Goal: Transaction & Acquisition: Obtain resource

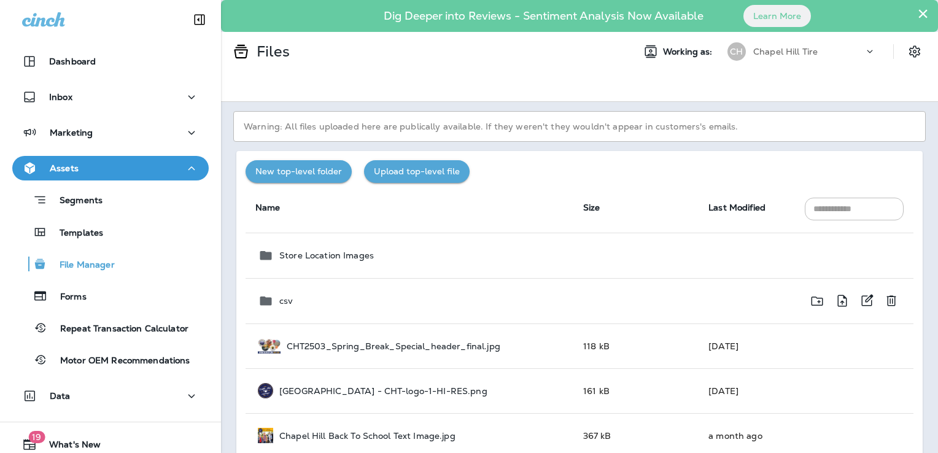
click at [280, 296] on p "csv" at bounding box center [286, 301] width 14 height 10
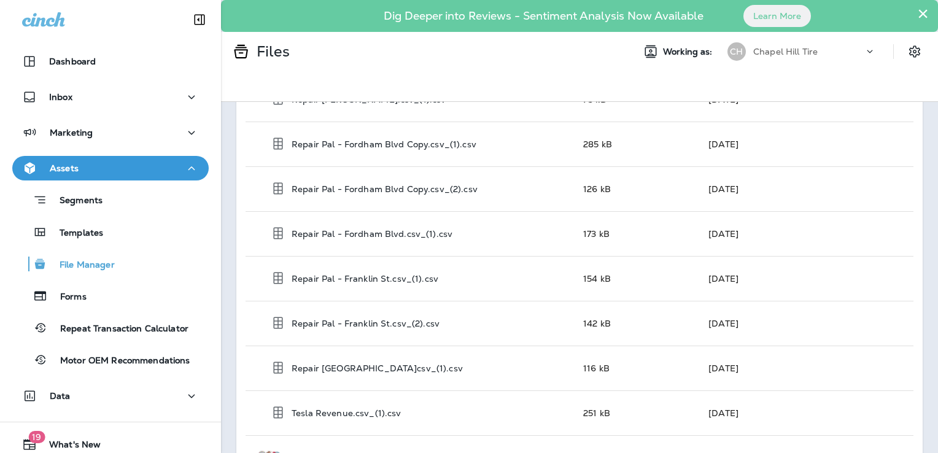
scroll to position [1473, 0]
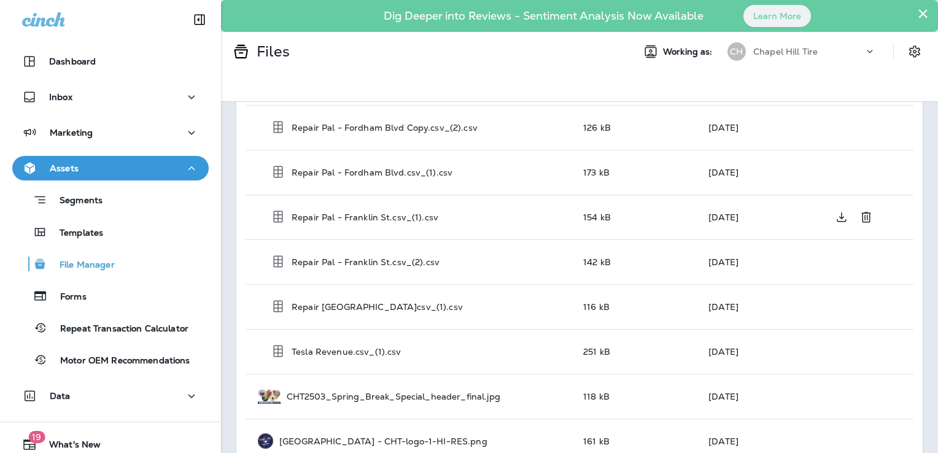
click at [398, 212] on p "Repair Pal - Franklin St.csv_(1).csv" at bounding box center [365, 217] width 147 height 10
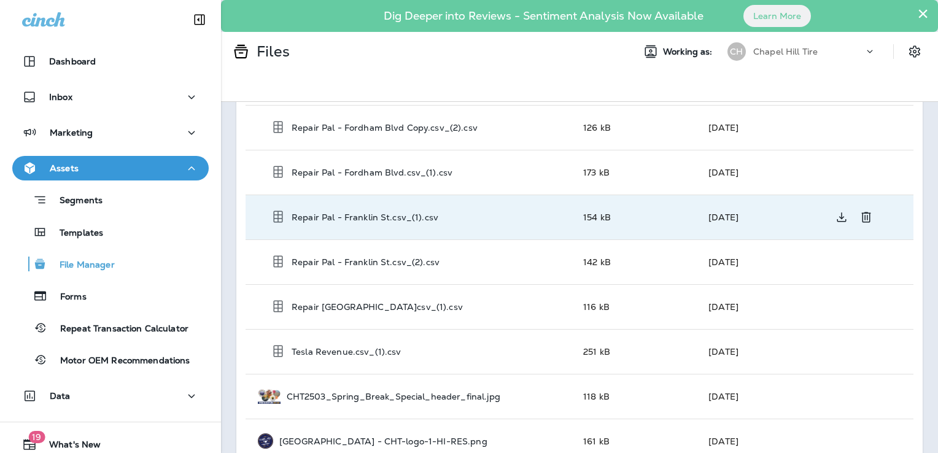
click at [393, 212] on p "Repair Pal - Franklin St.csv_(1).csv" at bounding box center [365, 217] width 147 height 10
drag, startPoint x: 393, startPoint y: 209, endPoint x: 349, endPoint y: 212, distance: 44.3
click at [349, 212] on p "Repair Pal - Franklin St.csv_(1).csv" at bounding box center [365, 217] width 147 height 10
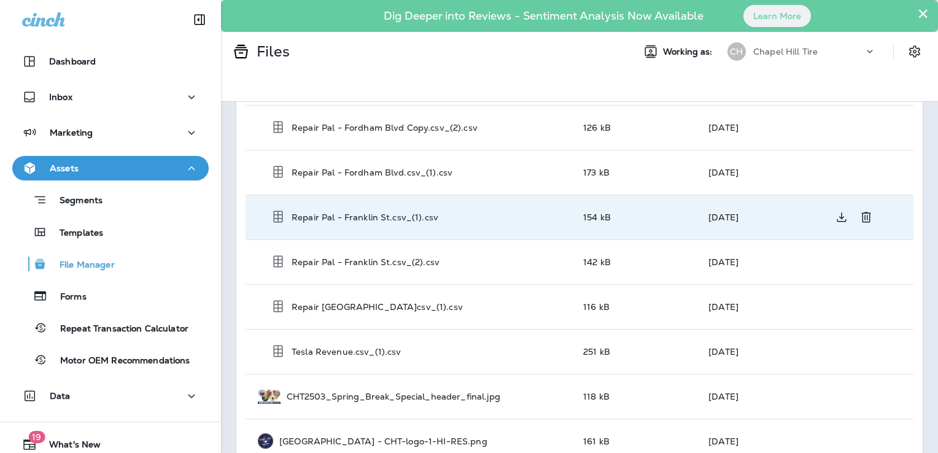
click at [323, 212] on p "Repair Pal - Franklin St.csv_(1).csv" at bounding box center [365, 217] width 147 height 10
drag, startPoint x: 323, startPoint y: 210, endPoint x: 287, endPoint y: 210, distance: 36.2
click at [287, 210] on div "Repair Pal - Franklin St.csv_(1).csv" at bounding box center [416, 216] width 293 height 15
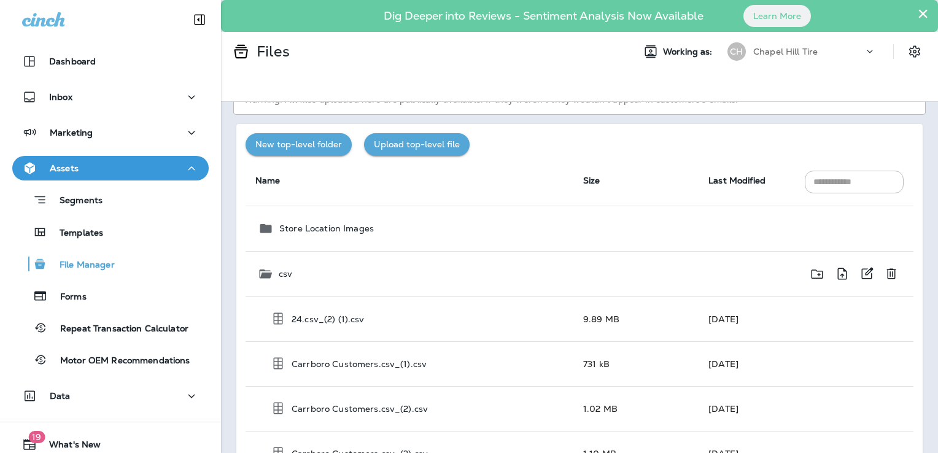
scroll to position [0, 0]
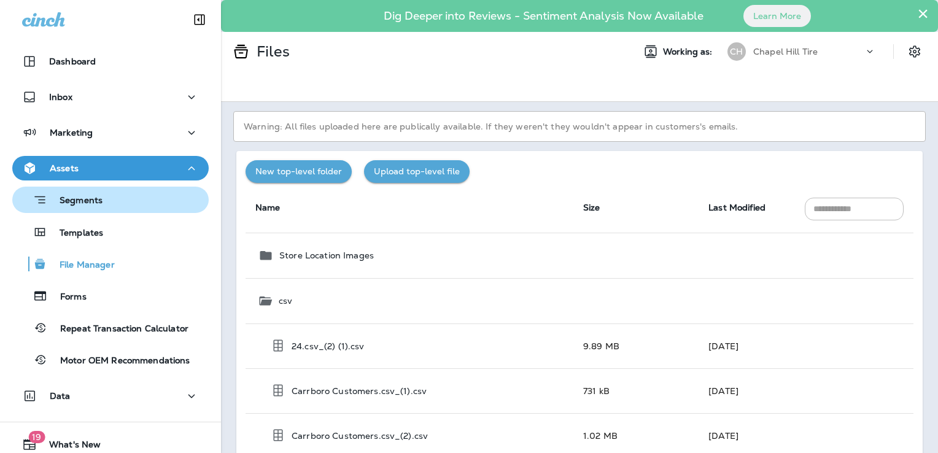
click at [75, 196] on p "Segments" at bounding box center [74, 201] width 55 height 12
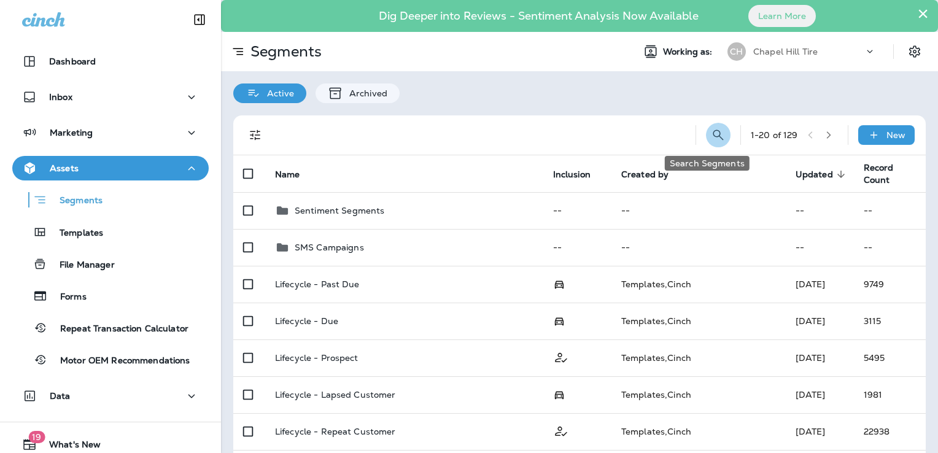
click at [713, 131] on icon "Search Segments" at bounding box center [718, 134] width 10 height 10
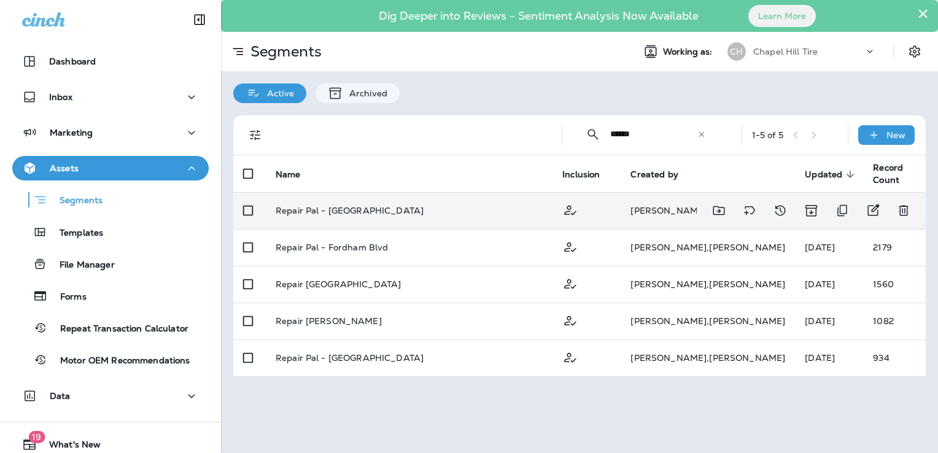
type input "******"
click at [333, 209] on p "Repair Pal - [GEOGRAPHIC_DATA]" at bounding box center [350, 211] width 148 height 10
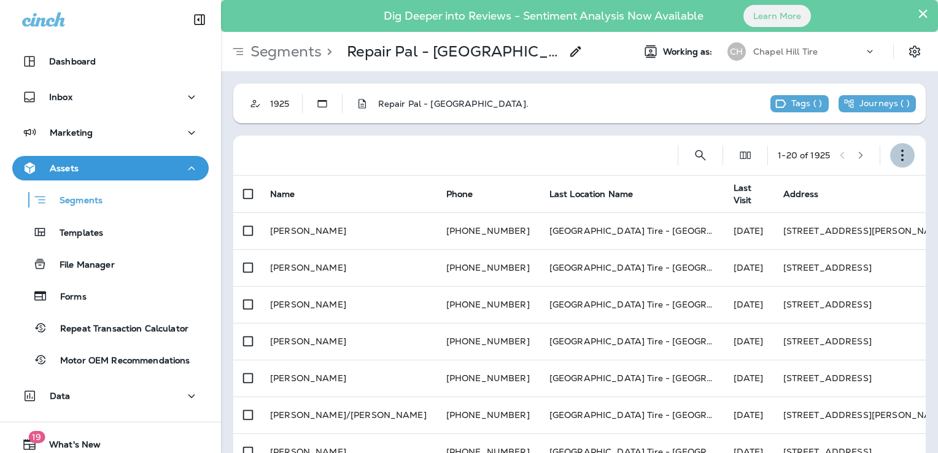
click at [896, 155] on icon "button" at bounding box center [902, 155] width 12 height 12
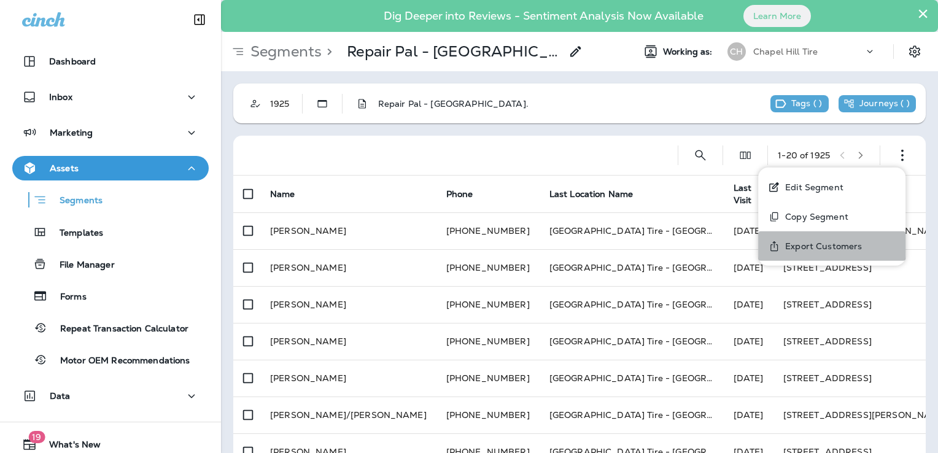
click at [830, 242] on p "Export Customers" at bounding box center [821, 246] width 82 height 10
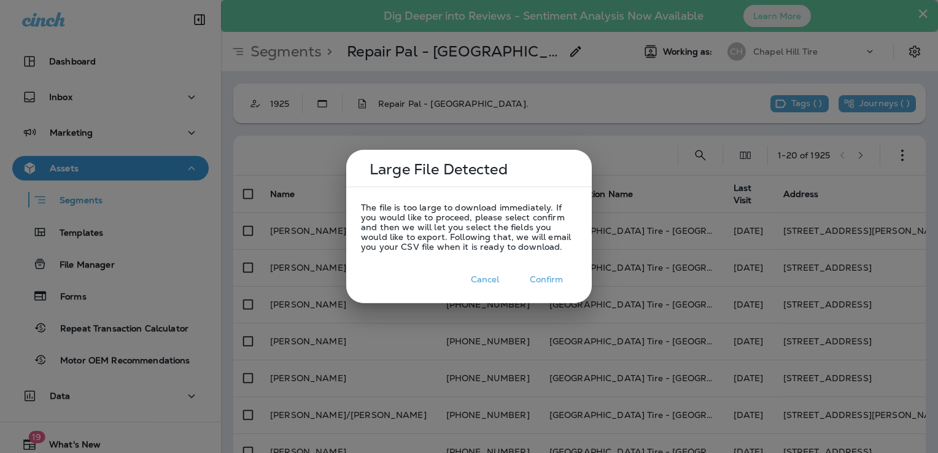
click at [557, 282] on button "Confirm" at bounding box center [546, 279] width 61 height 19
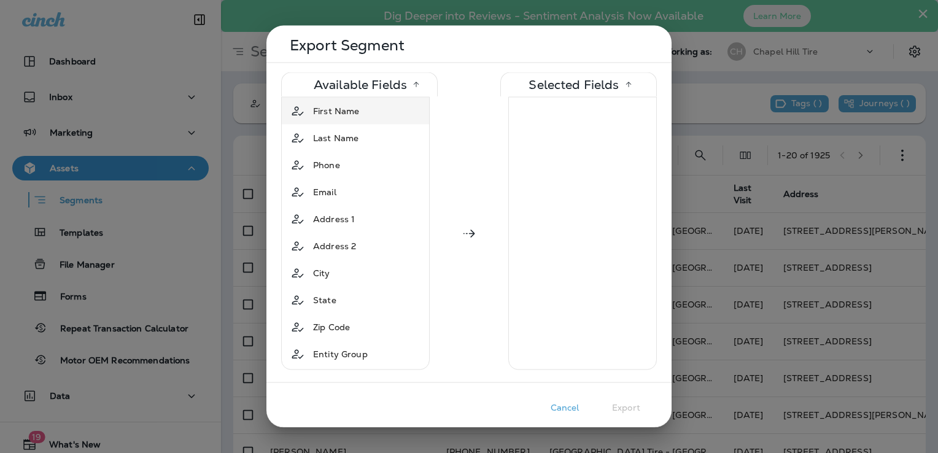
click at [340, 105] on span "First Name" at bounding box center [336, 111] width 46 height 12
click at [337, 113] on span "Last Name" at bounding box center [335, 111] width 45 height 12
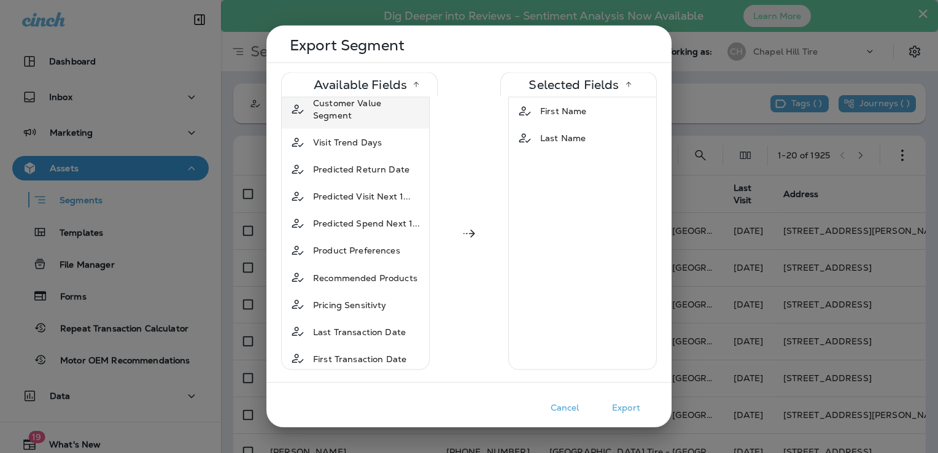
scroll to position [727, 0]
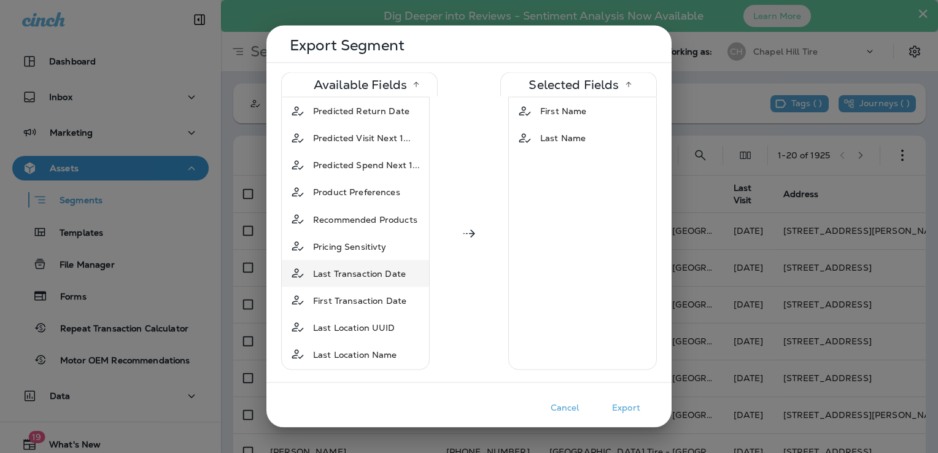
click at [369, 267] on span "Last Transaction Date" at bounding box center [359, 273] width 93 height 12
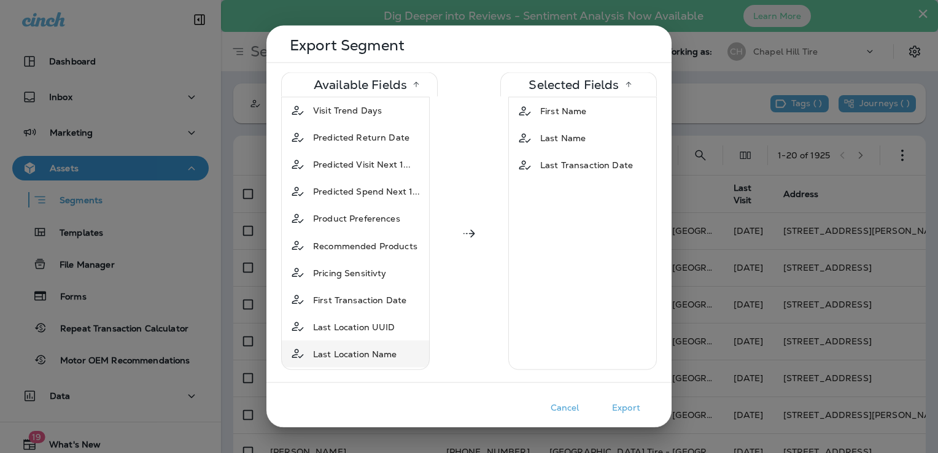
click at [358, 347] on span "Last Location Name" at bounding box center [355, 353] width 84 height 12
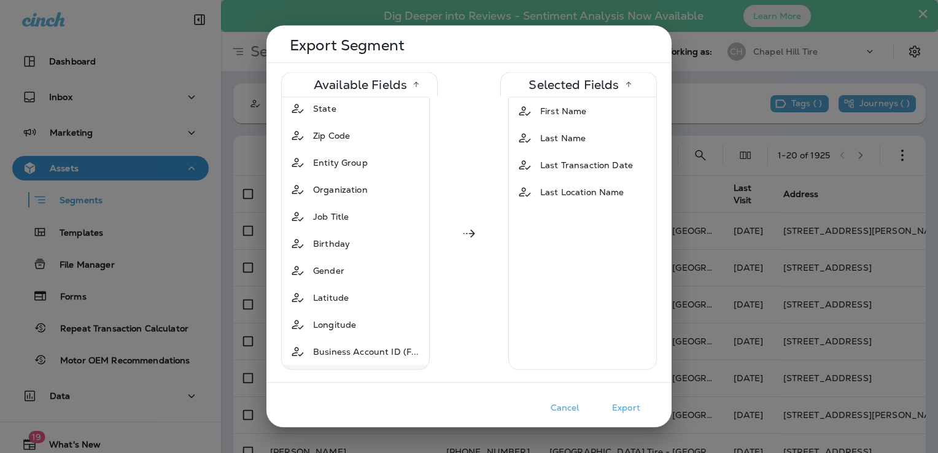
scroll to position [0, 0]
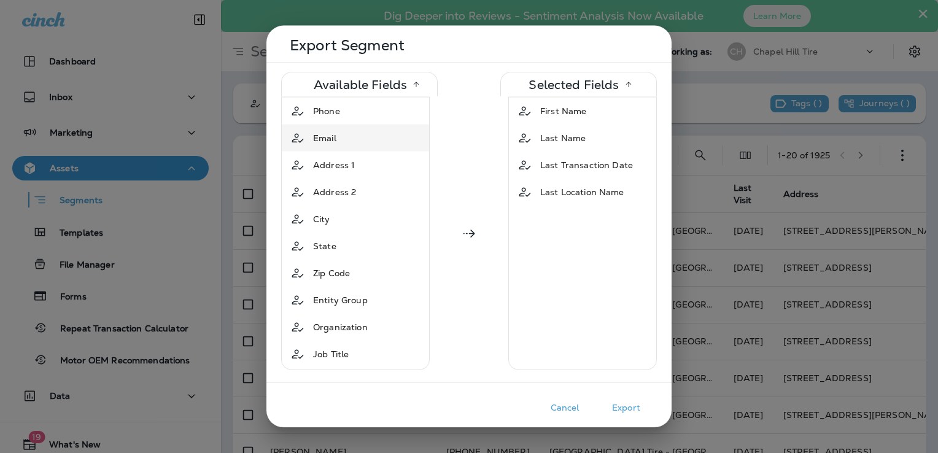
click at [354, 142] on div "Email" at bounding box center [355, 138] width 142 height 22
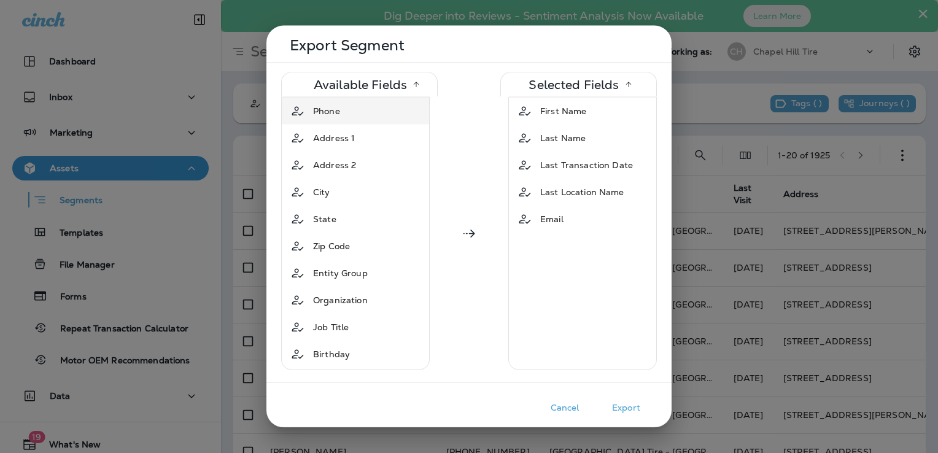
click at [329, 104] on div "Phone" at bounding box center [326, 111] width 37 height 22
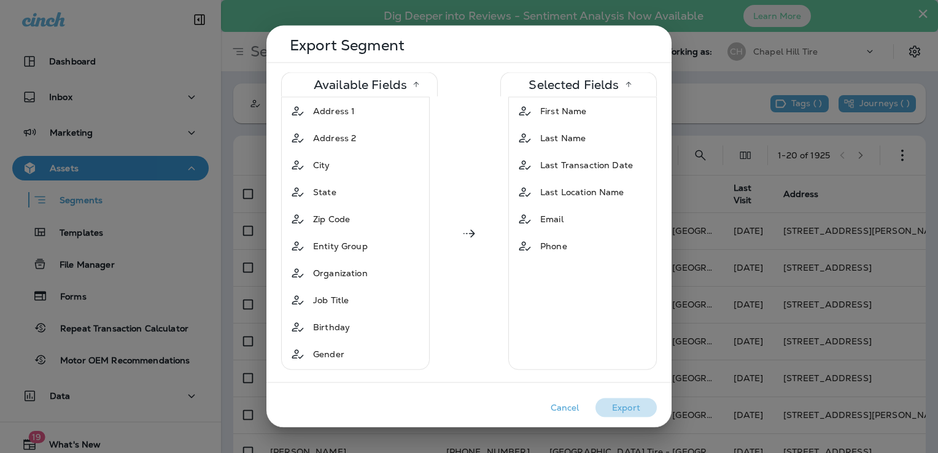
click at [626, 405] on button "Export" at bounding box center [625, 407] width 61 height 19
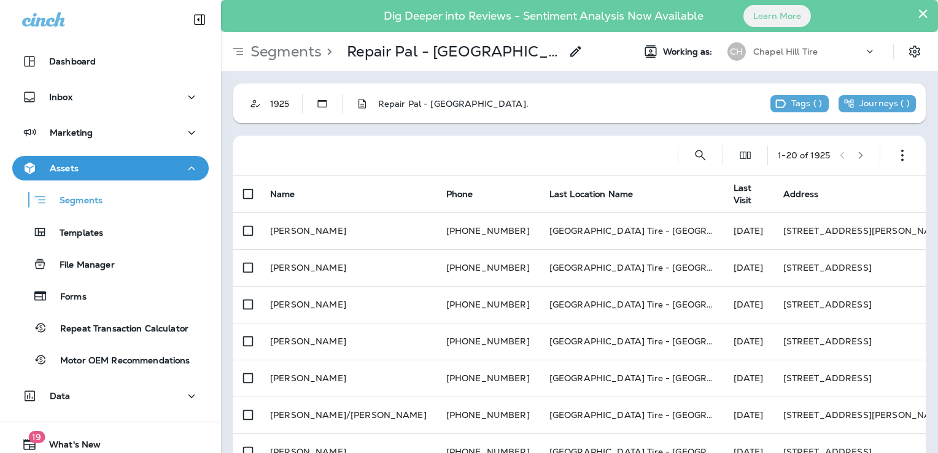
click at [292, 49] on p "Segments" at bounding box center [283, 51] width 76 height 18
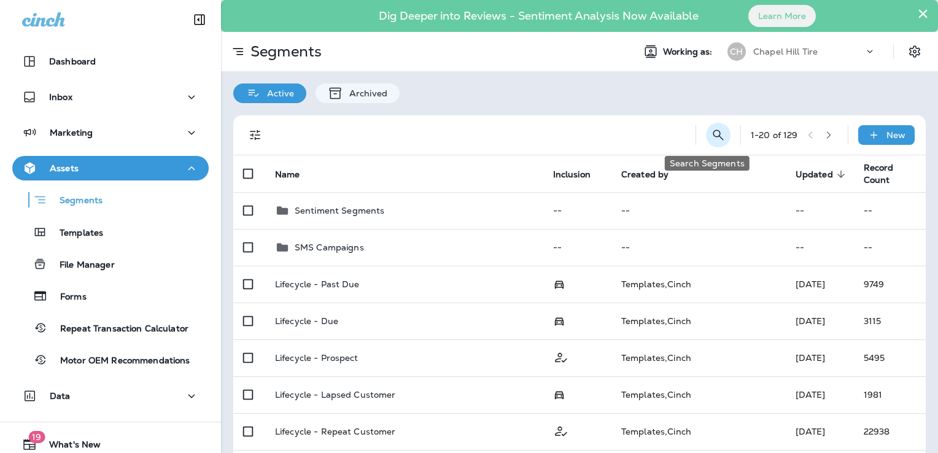
click at [711, 133] on icon "Search Segments" at bounding box center [718, 135] width 15 height 15
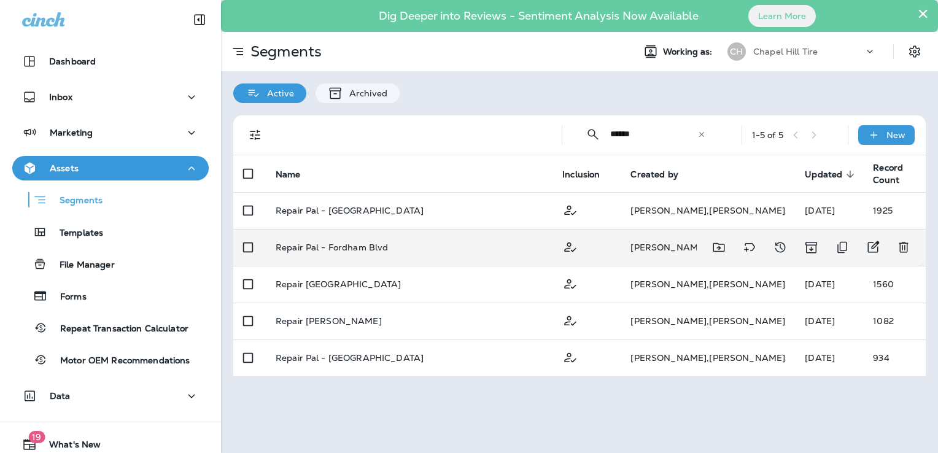
type input "******"
click at [366, 255] on td "Repair Pal - Fordham Blvd" at bounding box center [409, 247] width 287 height 37
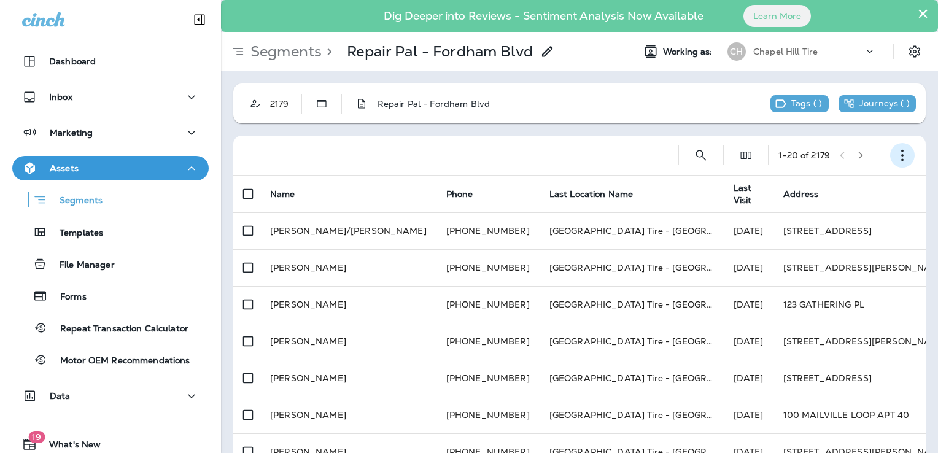
click at [896, 157] on icon "button" at bounding box center [902, 155] width 12 height 12
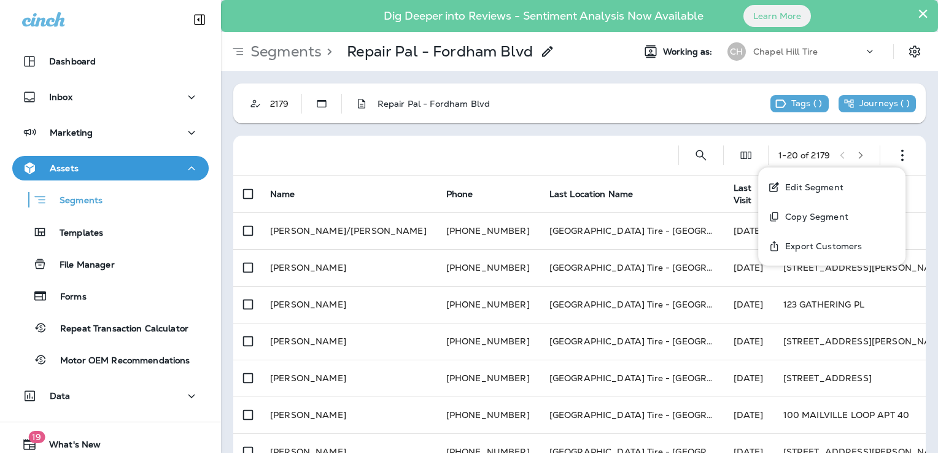
click at [825, 245] on p "Export Customers" at bounding box center [821, 246] width 82 height 10
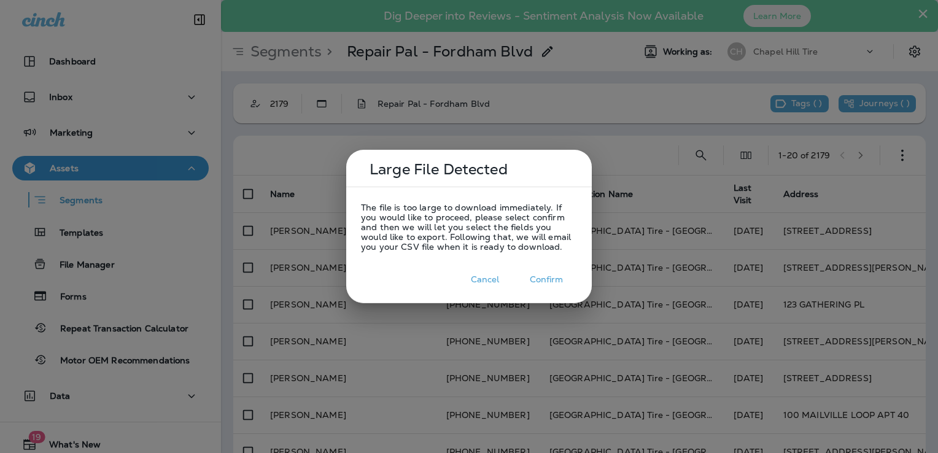
click at [543, 280] on button "Confirm" at bounding box center [546, 279] width 61 height 19
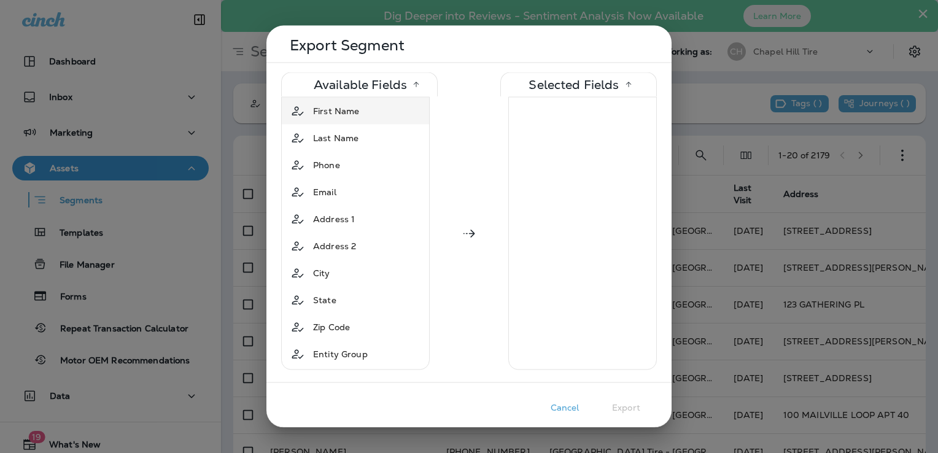
click at [344, 113] on span "First Name" at bounding box center [336, 111] width 46 height 12
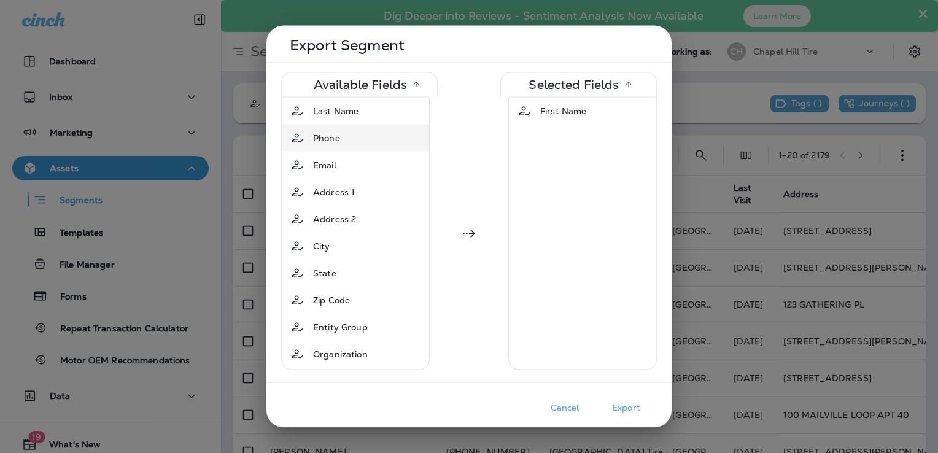
click at [344, 135] on div "Phone" at bounding box center [326, 138] width 37 height 22
drag, startPoint x: 540, startPoint y: 136, endPoint x: 520, endPoint y: 139, distance: 19.8
click at [520, 139] on div "Phone" at bounding box center [582, 138] width 142 height 22
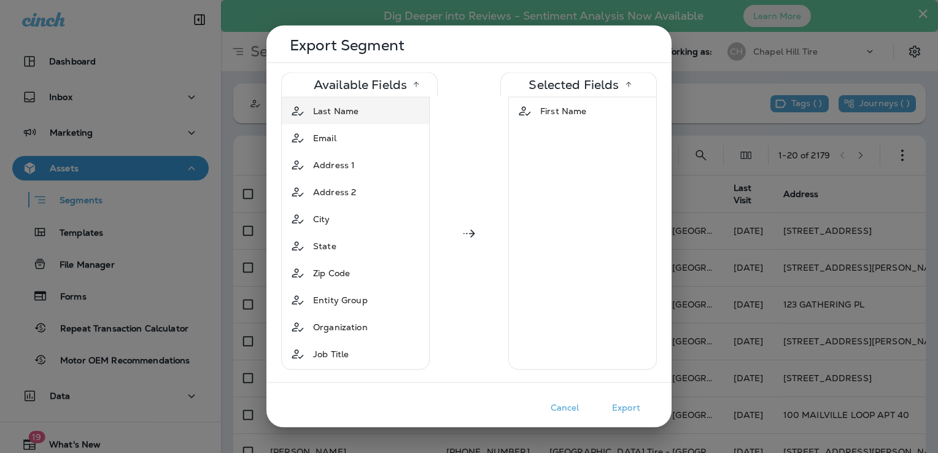
click at [351, 108] on span "Last Name" at bounding box center [335, 111] width 45 height 12
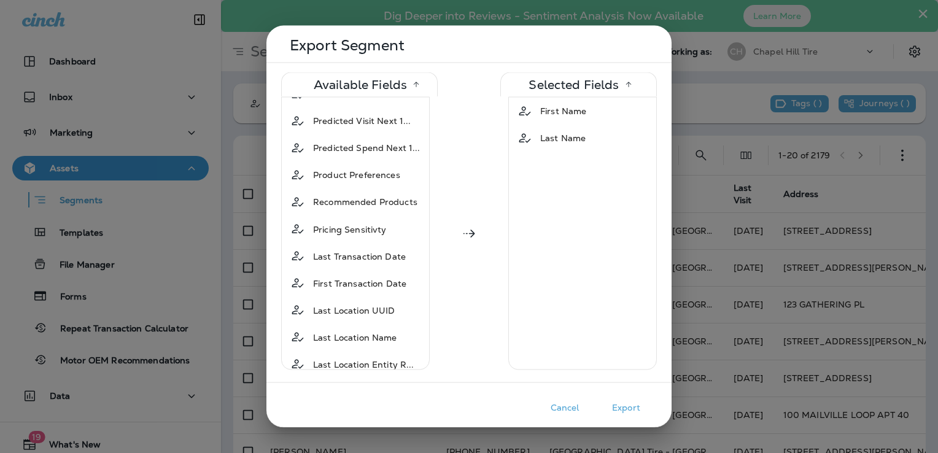
scroll to position [727, 0]
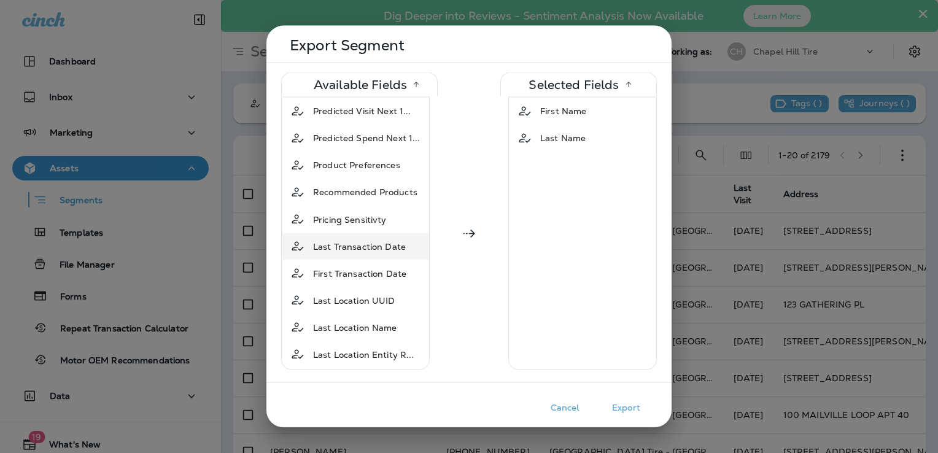
click at [353, 240] on span "Last Transaction Date" at bounding box center [359, 246] width 93 height 12
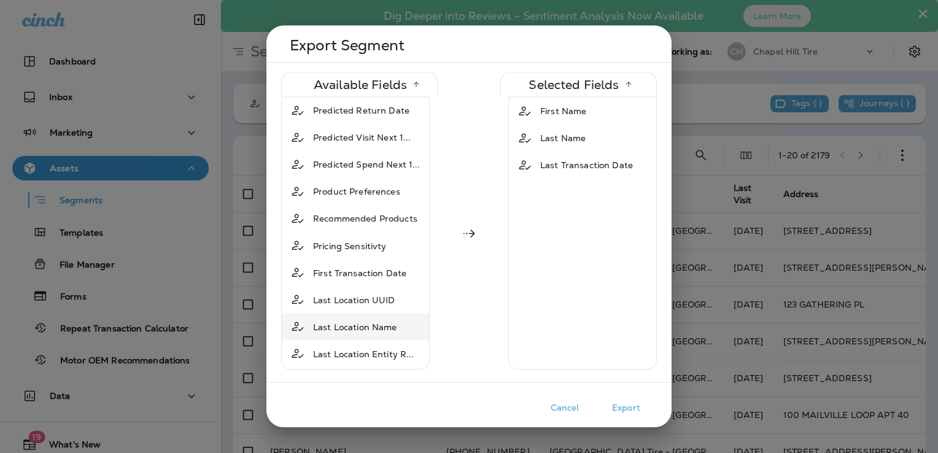
click at [344, 320] on span "Last Location Name" at bounding box center [355, 326] width 84 height 12
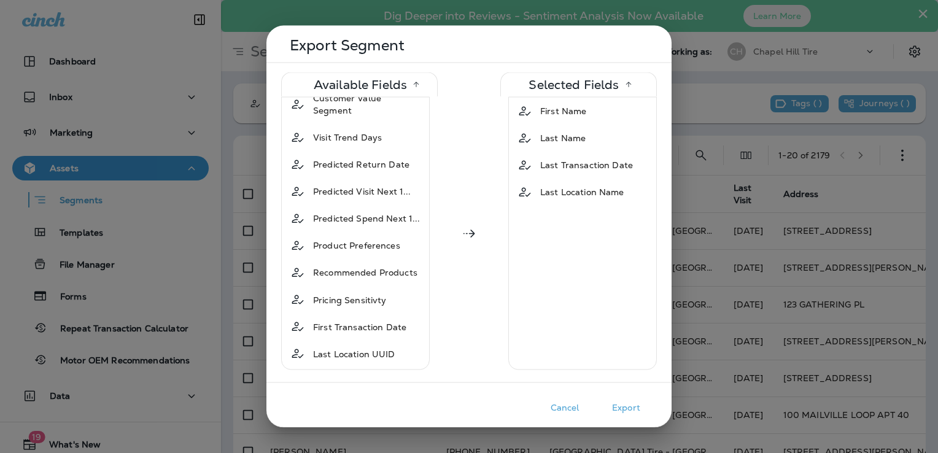
scroll to position [673, 0]
click at [356, 370] on div "Phone" at bounding box center [355, 381] width 142 height 22
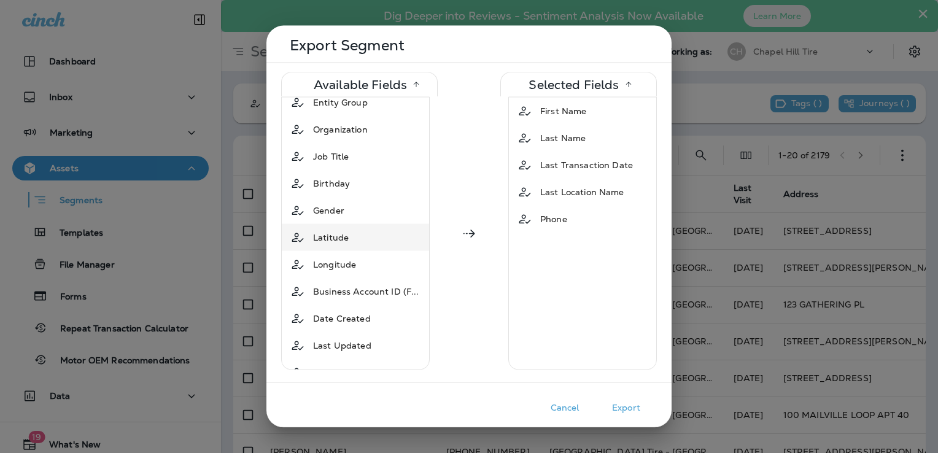
scroll to position [0, 0]
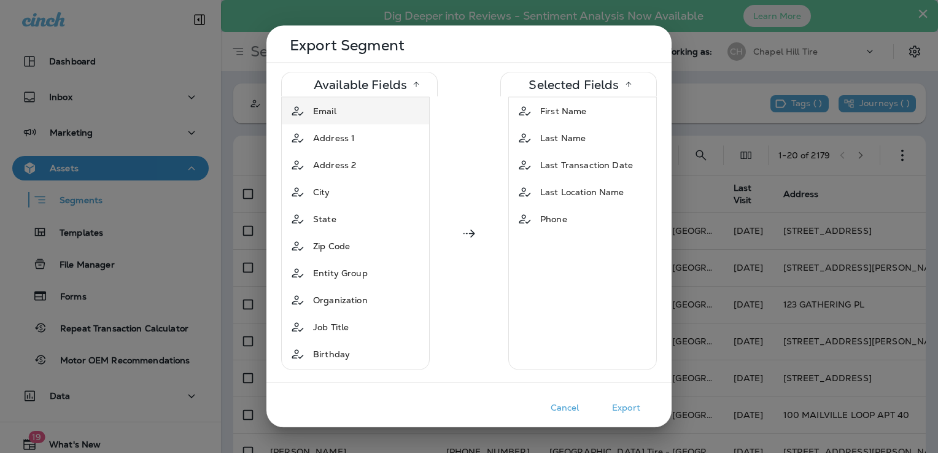
click at [341, 104] on div "Email" at bounding box center [324, 111] width 33 height 22
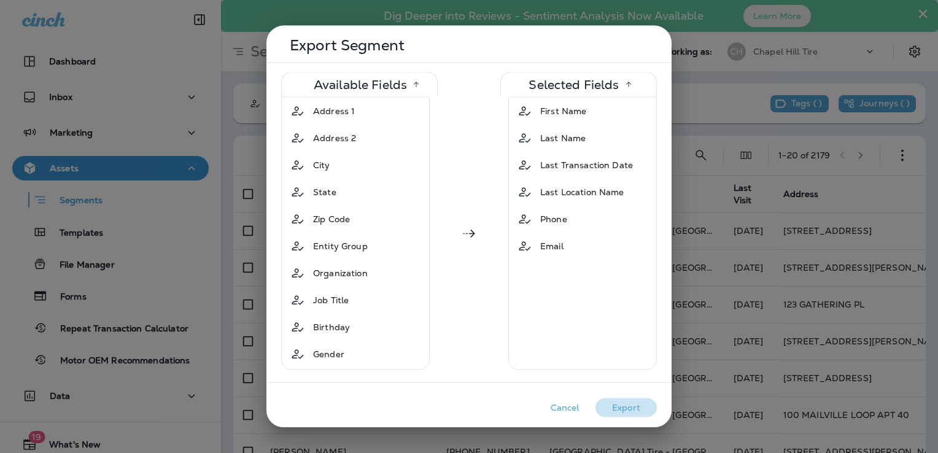
click at [626, 407] on button "Export" at bounding box center [625, 407] width 61 height 19
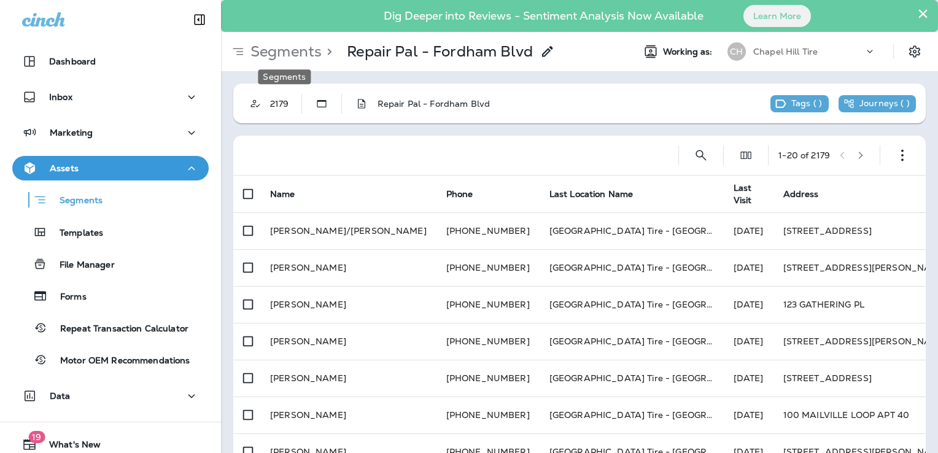
click at [285, 53] on p "Segments" at bounding box center [283, 51] width 76 height 18
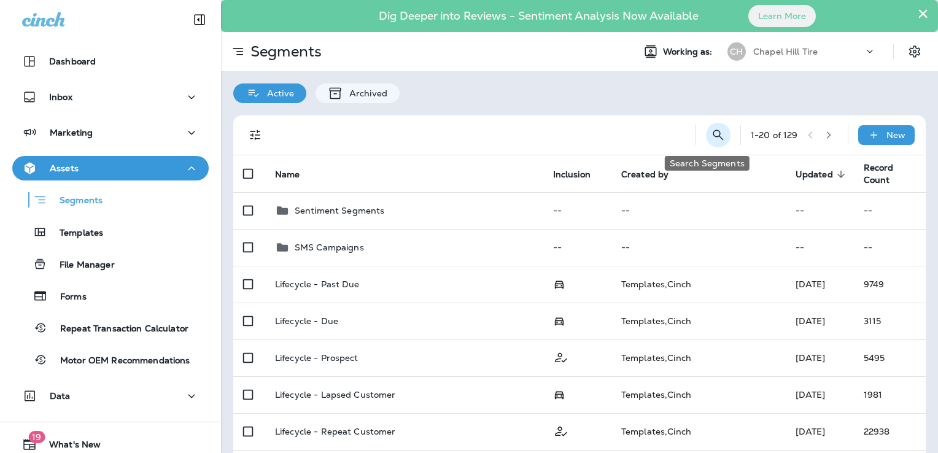
click at [713, 134] on icon "Search Segments" at bounding box center [718, 134] width 10 height 10
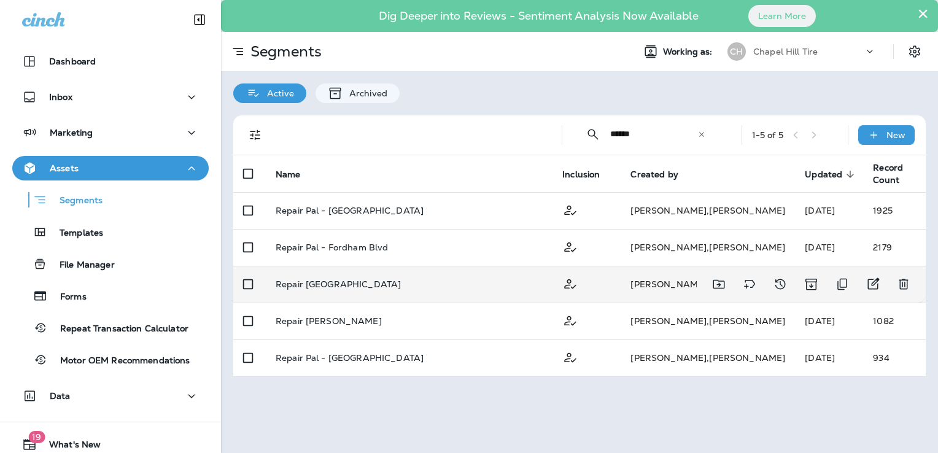
type input "******"
click at [384, 285] on p "Repair [GEOGRAPHIC_DATA]" at bounding box center [338, 284] width 125 height 10
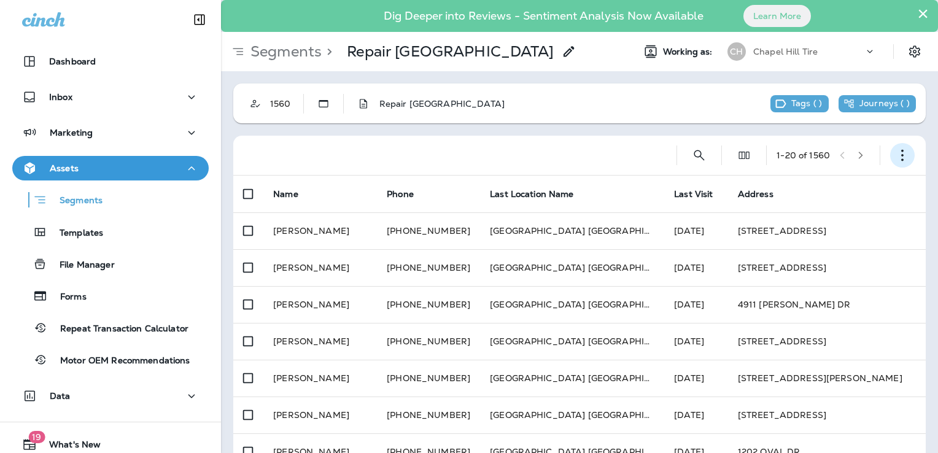
click at [896, 154] on icon "button" at bounding box center [902, 155] width 12 height 12
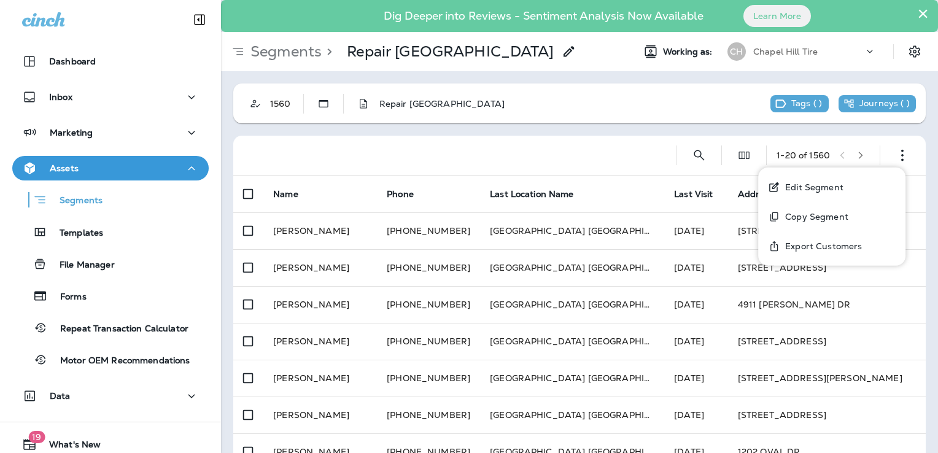
click at [827, 243] on p "Export Customers" at bounding box center [821, 246] width 82 height 10
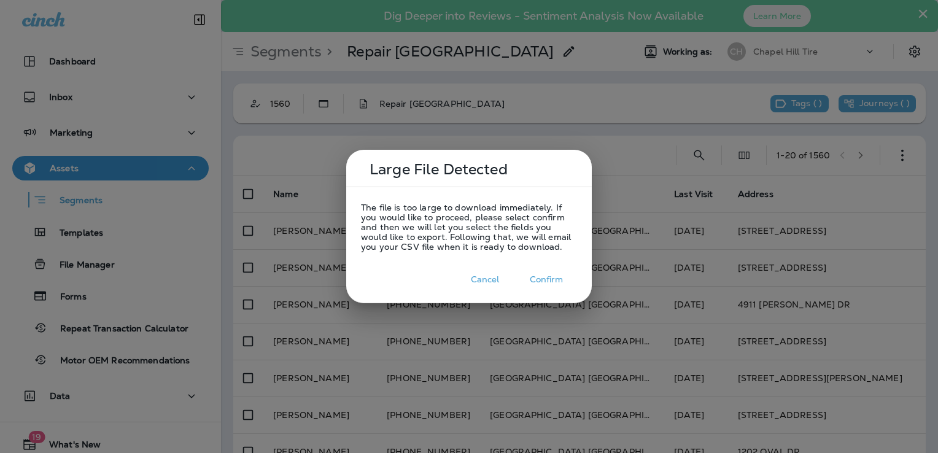
click at [540, 278] on button "Confirm" at bounding box center [546, 279] width 61 height 19
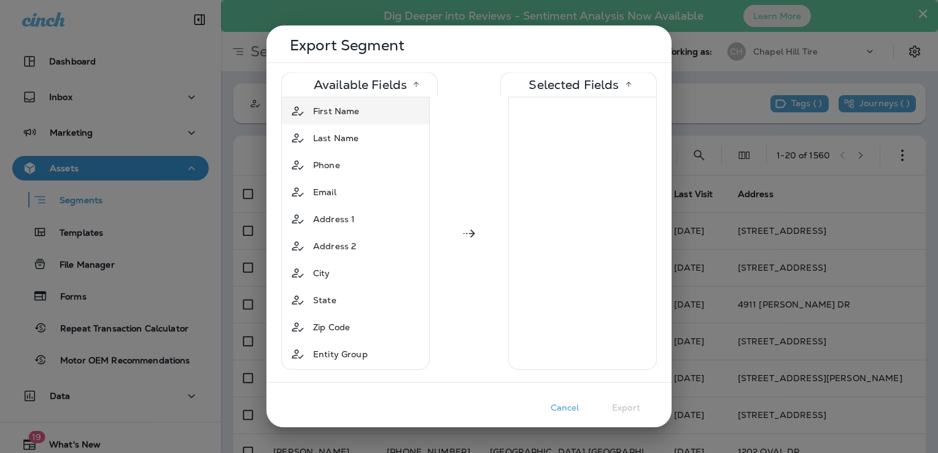
click at [343, 112] on span "First Name" at bounding box center [336, 111] width 46 height 12
click at [343, 112] on span "Last Name" at bounding box center [335, 111] width 45 height 12
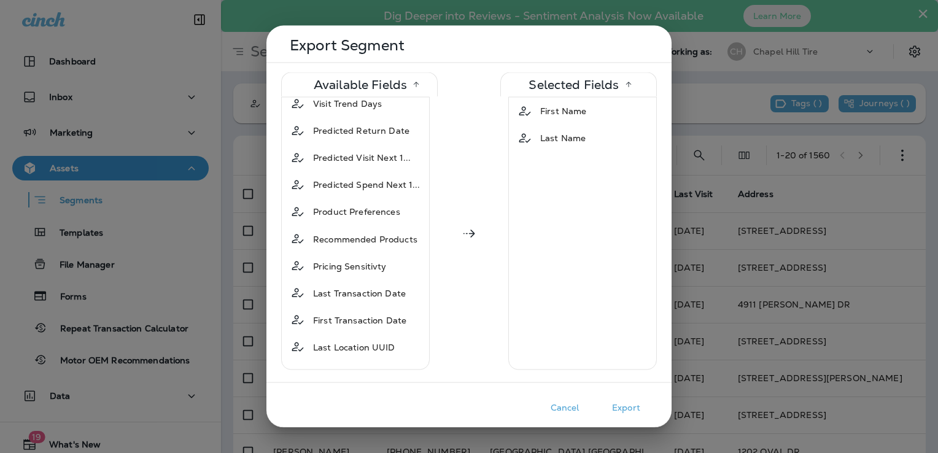
scroll to position [727, 0]
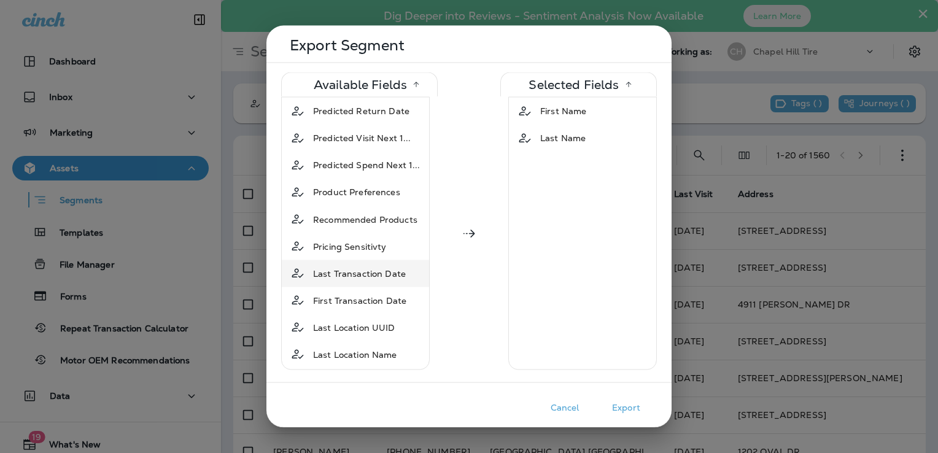
click at [378, 267] on span "Last Transaction Date" at bounding box center [359, 273] width 93 height 12
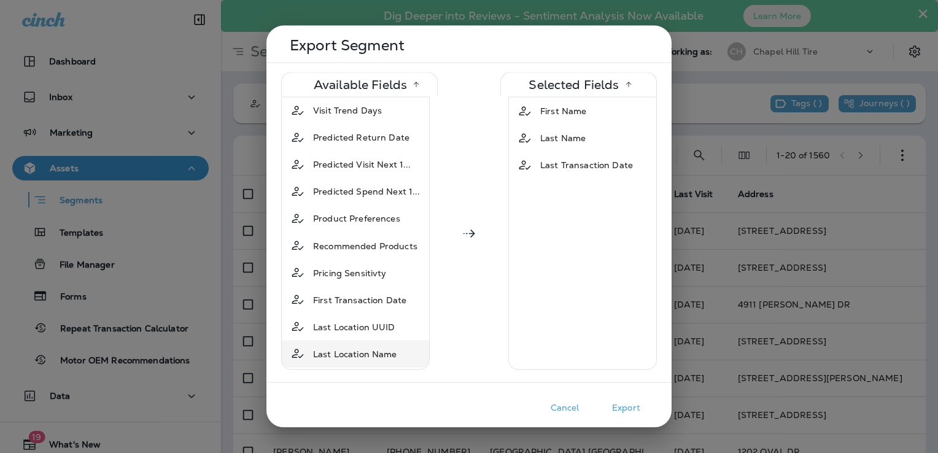
click at [366, 347] on span "Last Location Name" at bounding box center [355, 353] width 84 height 12
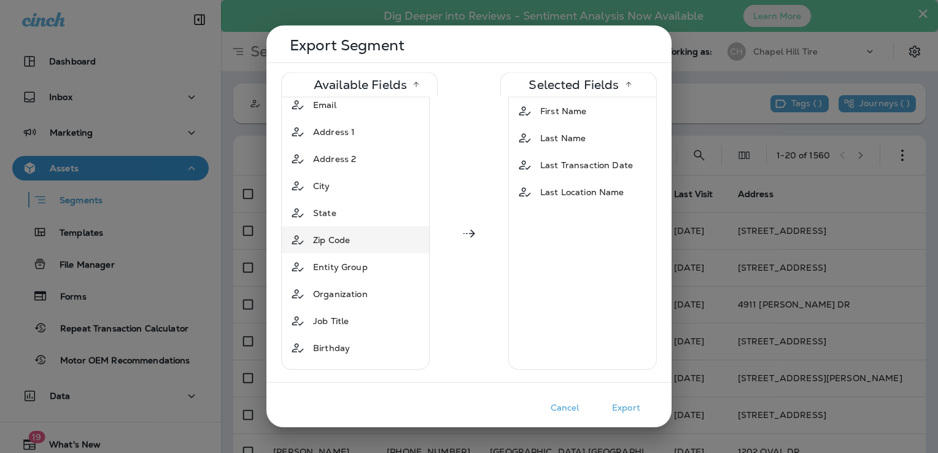
scroll to position [0, 0]
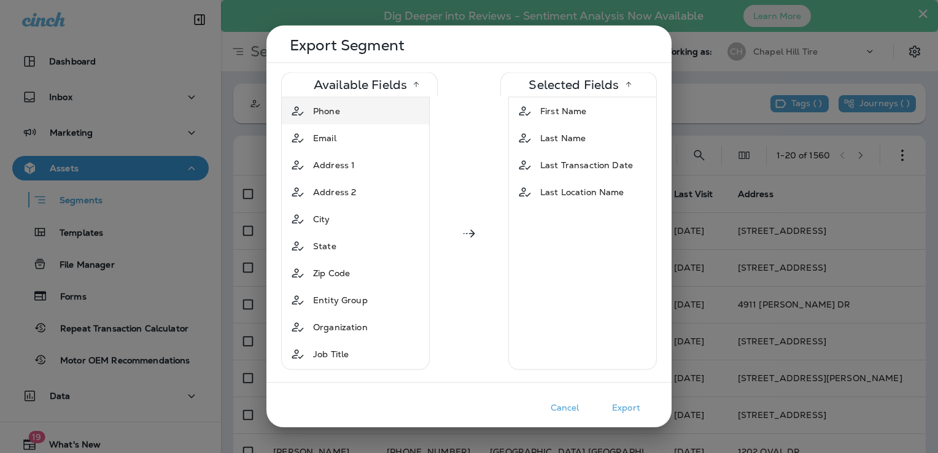
click at [334, 109] on span "Phone" at bounding box center [326, 111] width 27 height 12
click at [334, 115] on span "Email" at bounding box center [324, 111] width 23 height 12
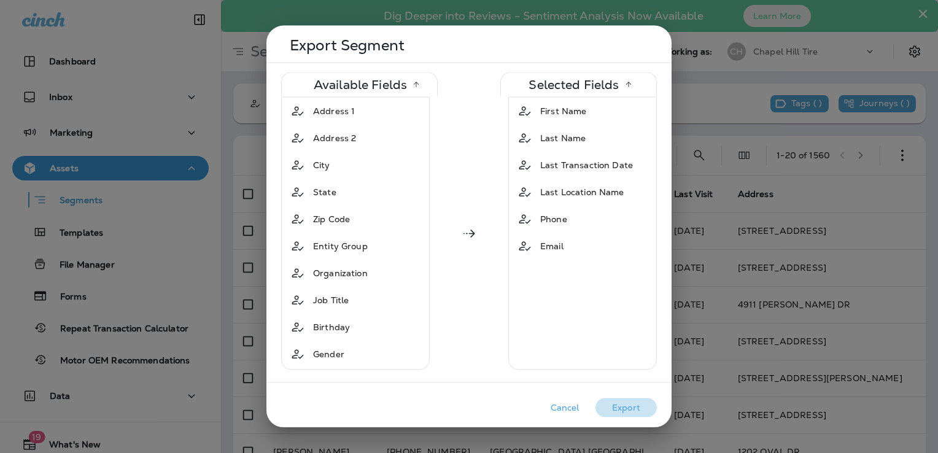
click at [629, 408] on button "Export" at bounding box center [625, 407] width 61 height 19
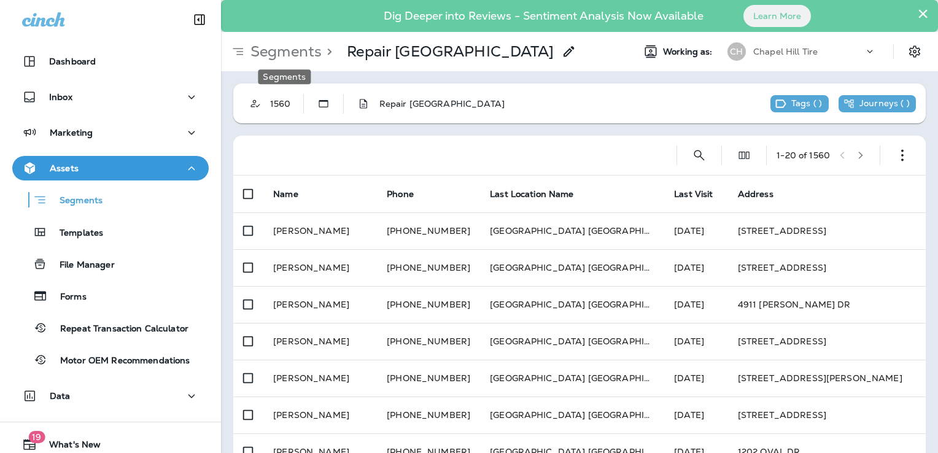
click at [291, 50] on p "Segments" at bounding box center [283, 51] width 76 height 18
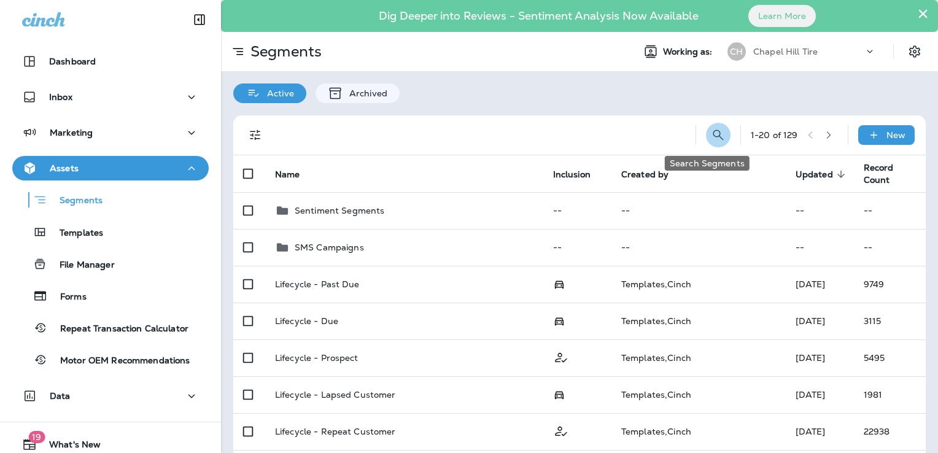
click at [711, 133] on icon "Search Segments" at bounding box center [718, 135] width 15 height 15
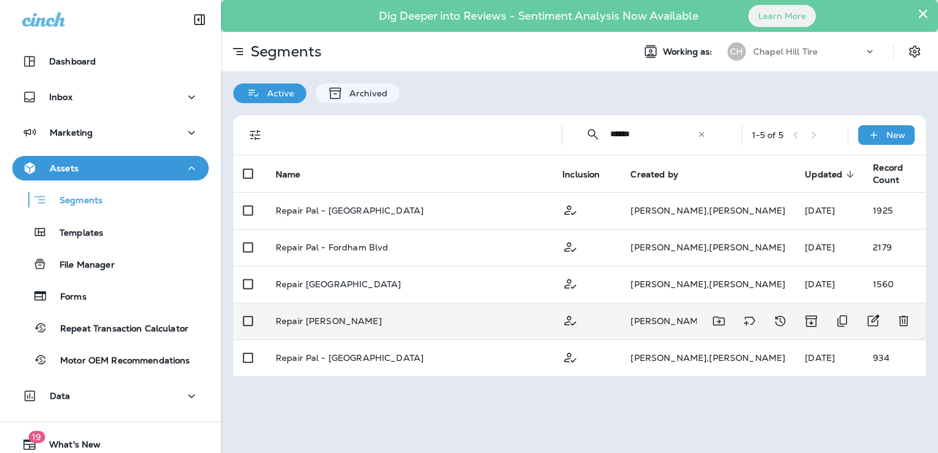
type input "******"
click at [346, 322] on p "Repair [PERSON_NAME]" at bounding box center [329, 321] width 106 height 10
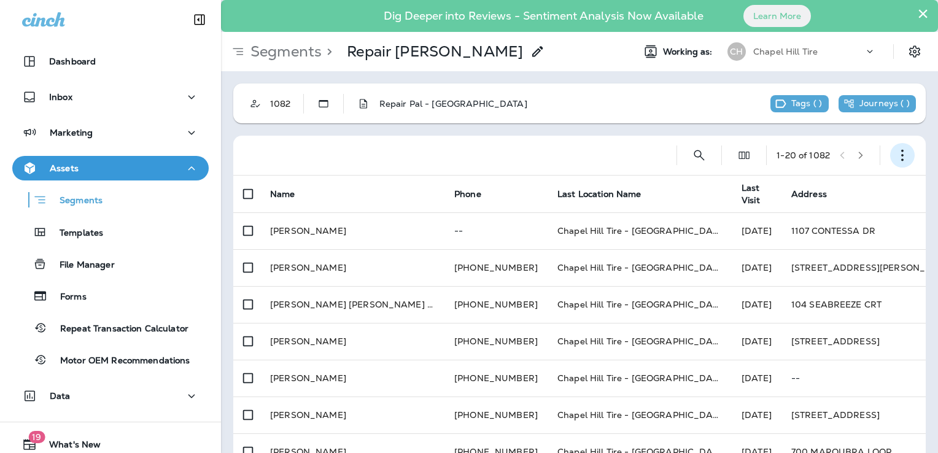
click at [896, 157] on icon "button" at bounding box center [902, 155] width 12 height 12
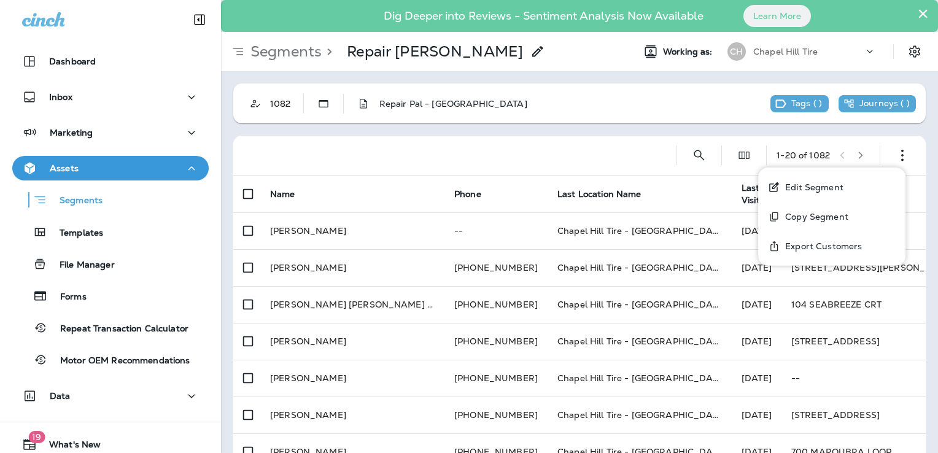
click at [817, 246] on p "Export Customers" at bounding box center [821, 246] width 82 height 10
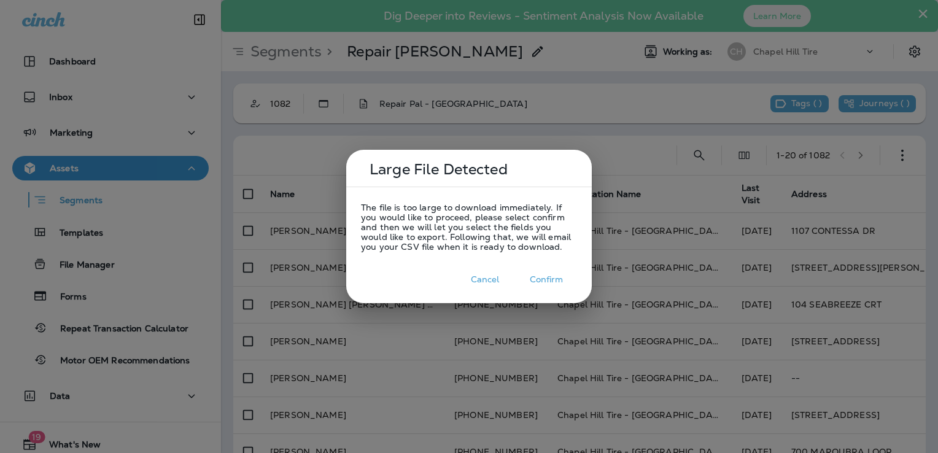
click at [533, 282] on button "Confirm" at bounding box center [546, 279] width 61 height 19
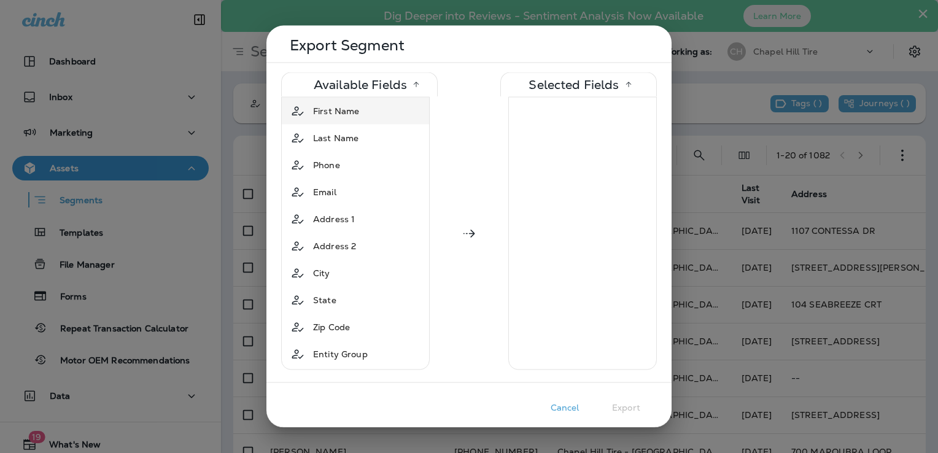
click at [320, 114] on span "First Name" at bounding box center [336, 111] width 46 height 12
click at [323, 115] on span "Last Name" at bounding box center [335, 111] width 45 height 12
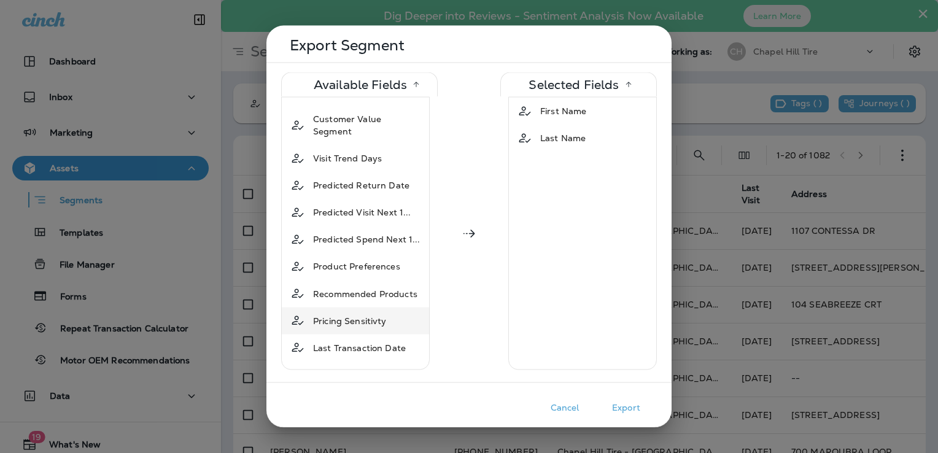
scroll to position [727, 0]
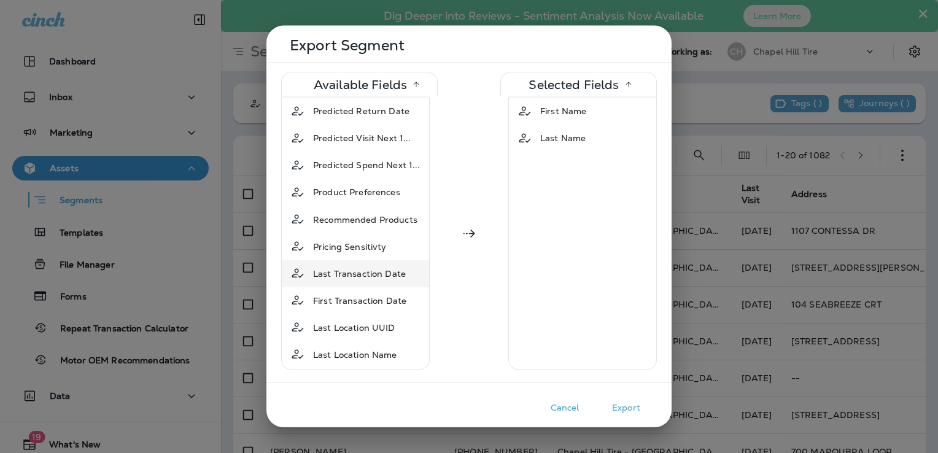
click at [339, 267] on span "Last Transaction Date" at bounding box center [359, 273] width 93 height 12
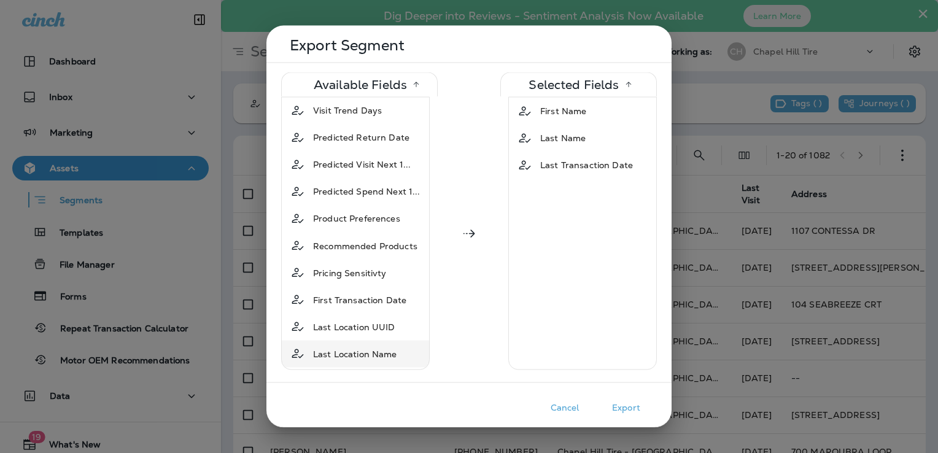
click at [329, 347] on span "Last Location Name" at bounding box center [355, 353] width 84 height 12
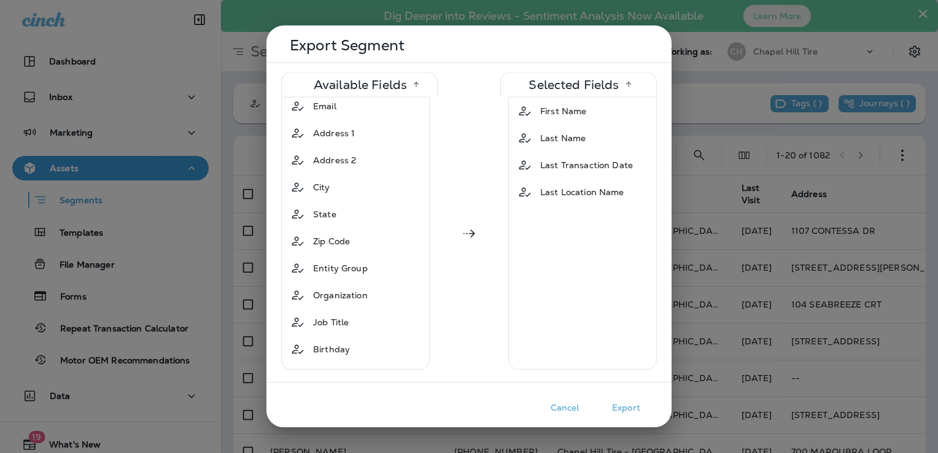
scroll to position [0, 0]
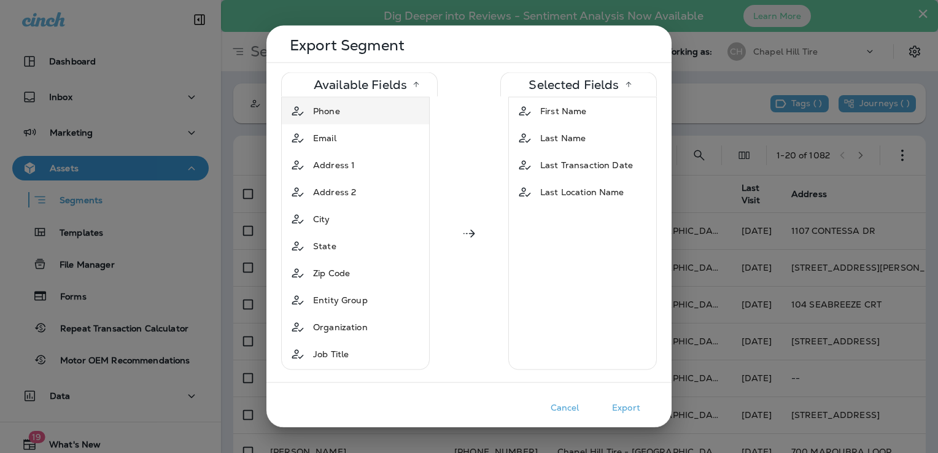
click at [312, 115] on div "Phone" at bounding box center [326, 111] width 37 height 22
click at [310, 110] on div "Email" at bounding box center [324, 111] width 33 height 22
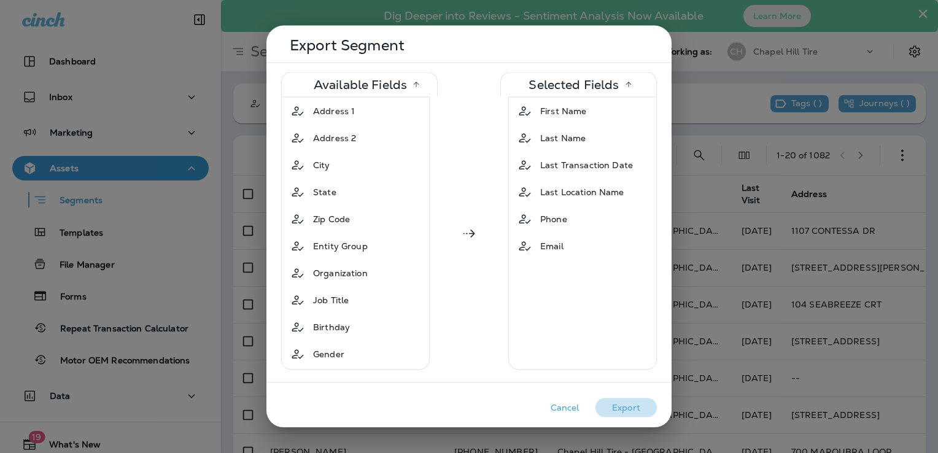
click at [625, 401] on button "Export" at bounding box center [625, 407] width 61 height 19
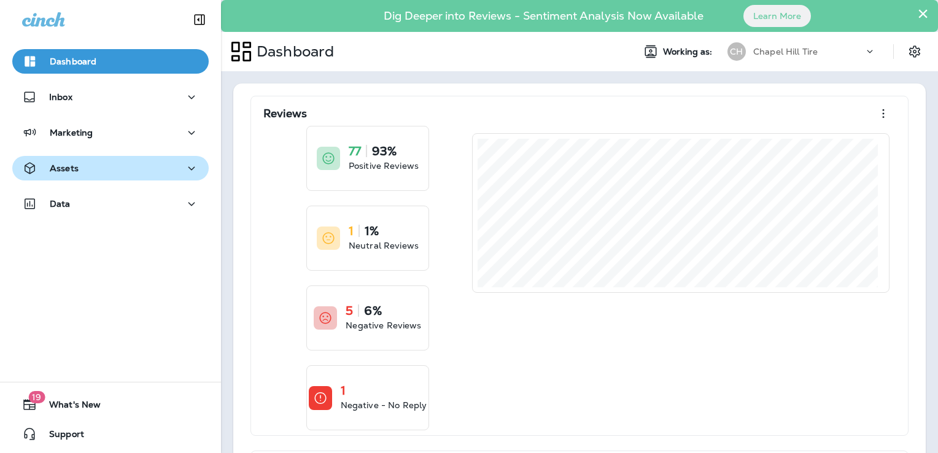
click at [117, 165] on div "Assets" at bounding box center [110, 168] width 177 height 15
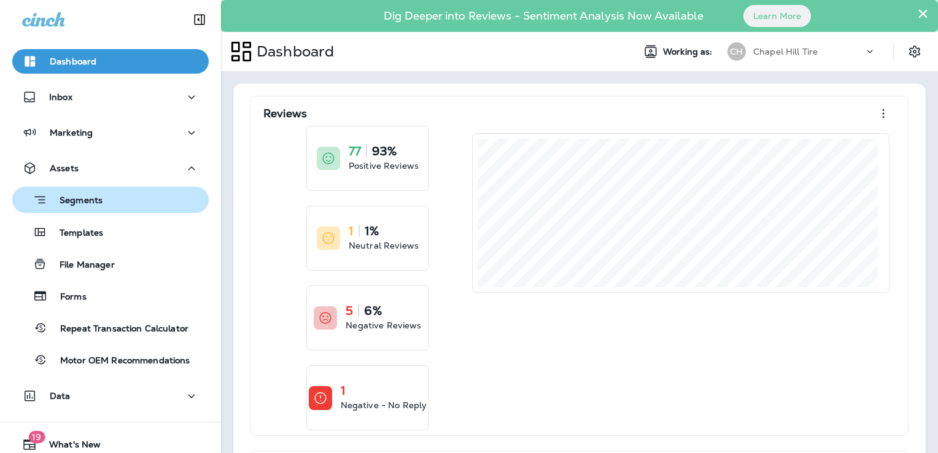
click at [104, 195] on div "Segments" at bounding box center [110, 199] width 187 height 19
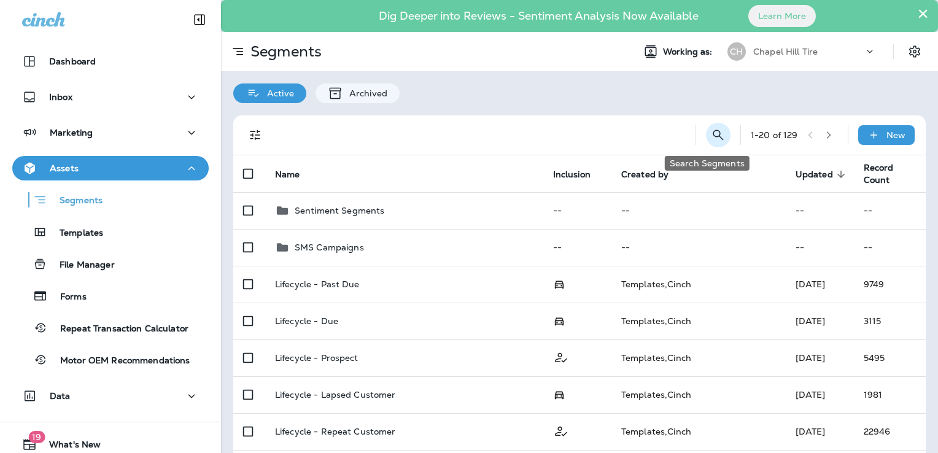
click at [711, 136] on icon "Search Segments" at bounding box center [718, 135] width 15 height 15
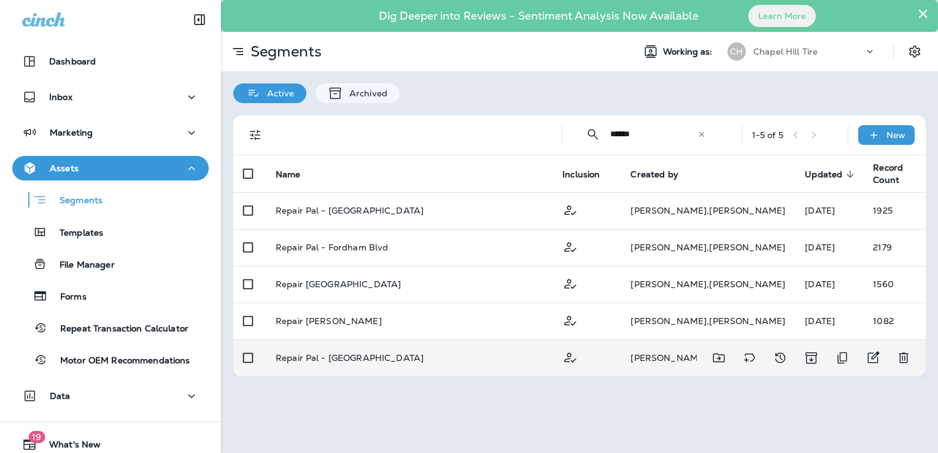
type input "******"
click at [339, 357] on p "Repair Pal - [GEOGRAPHIC_DATA]" at bounding box center [350, 358] width 148 height 10
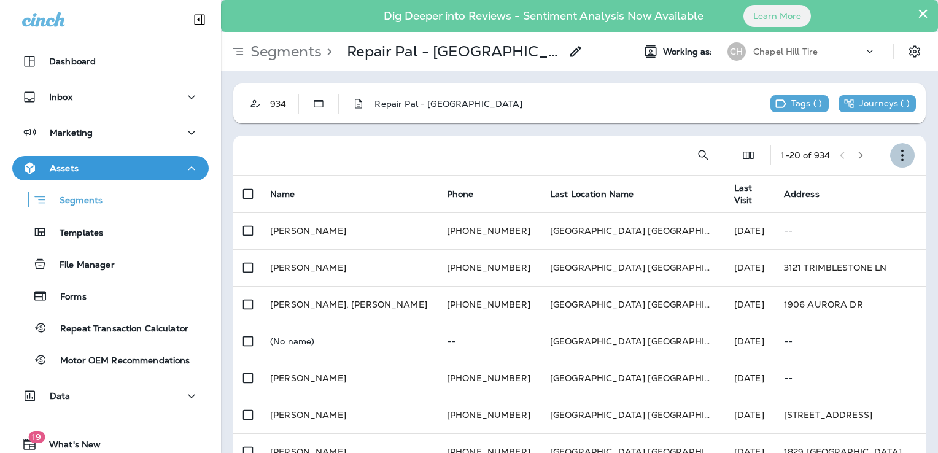
click at [895, 147] on button "button" at bounding box center [902, 155] width 25 height 25
click at [839, 244] on p "Export Customers" at bounding box center [821, 246] width 82 height 10
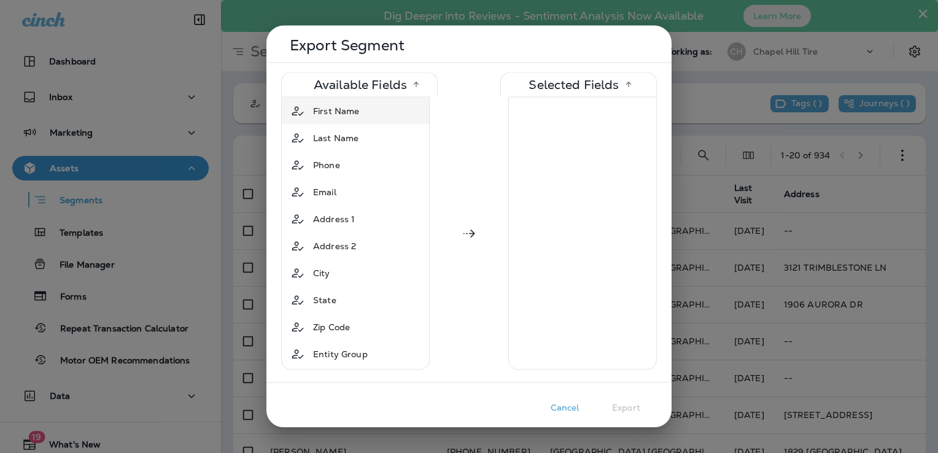
click at [356, 105] on span "First Name" at bounding box center [336, 111] width 46 height 12
click at [351, 115] on span "Last Name" at bounding box center [335, 111] width 45 height 12
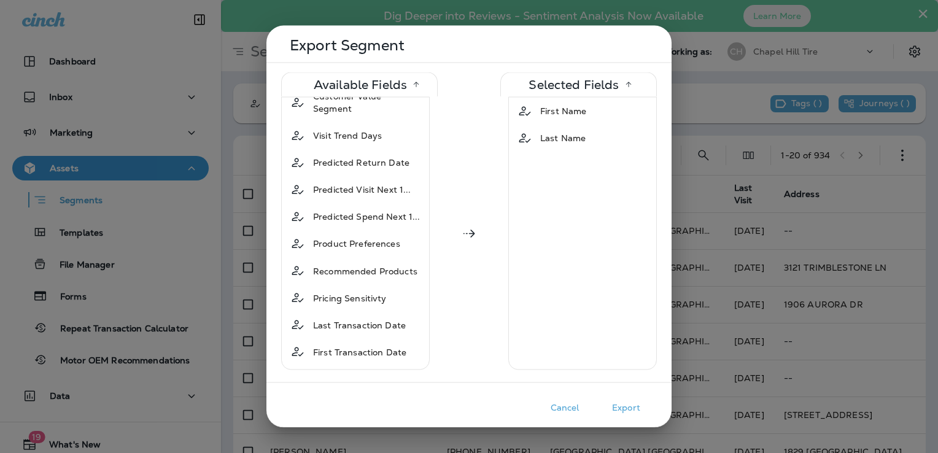
scroll to position [727, 0]
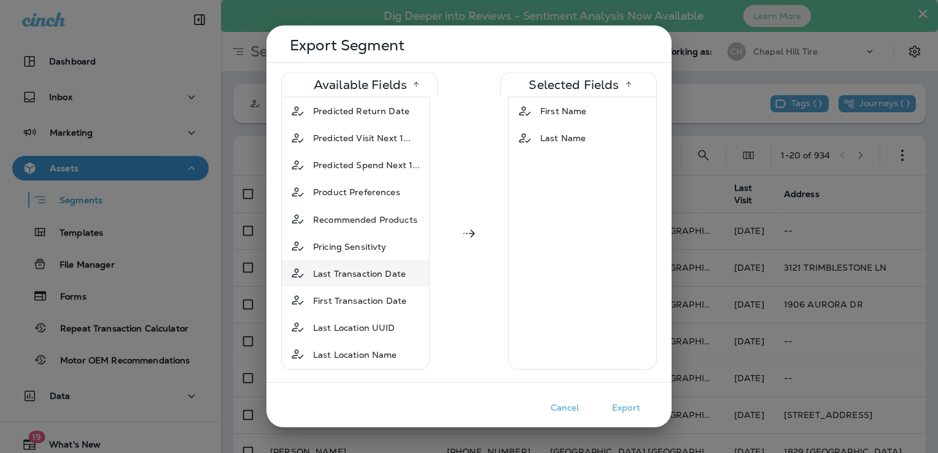
click at [373, 267] on span "Last Transaction Date" at bounding box center [359, 273] width 93 height 12
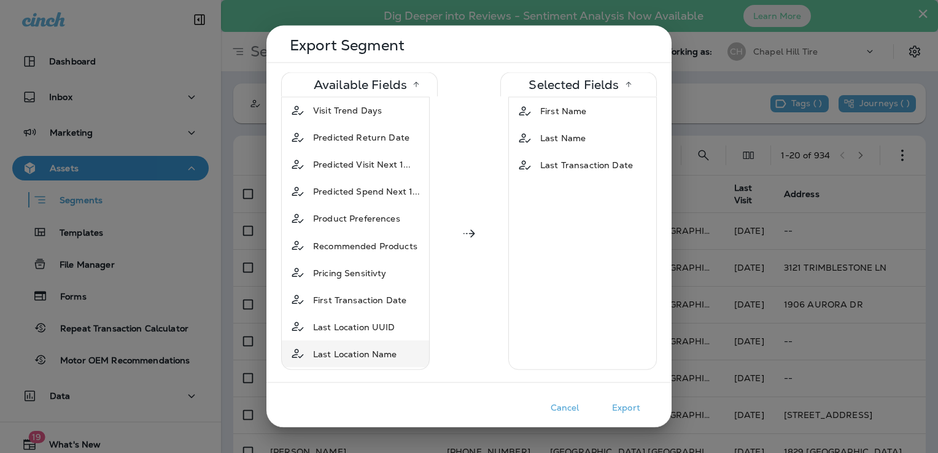
click at [361, 347] on span "Last Location Name" at bounding box center [355, 353] width 84 height 12
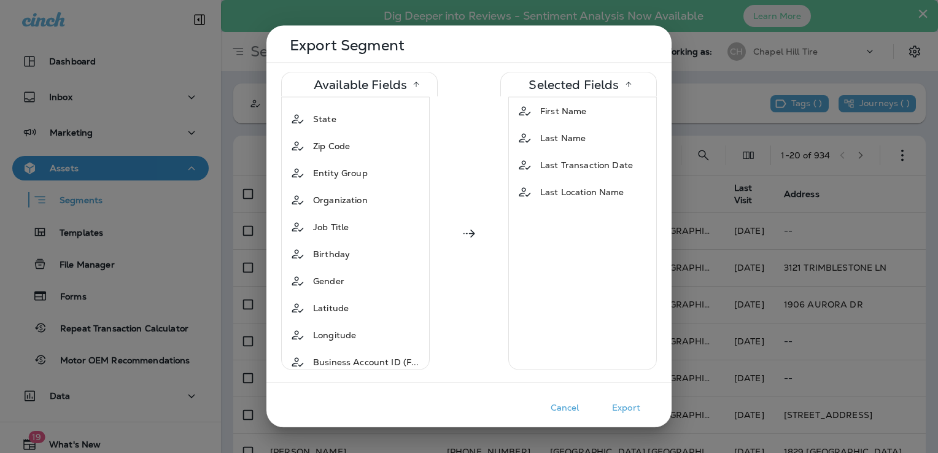
scroll to position [0, 0]
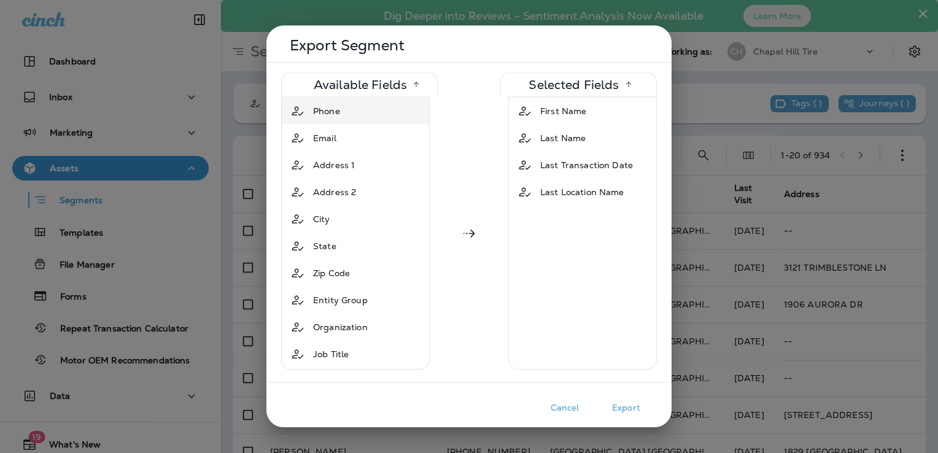
click at [344, 114] on div "Phone" at bounding box center [326, 111] width 37 height 22
click at [344, 112] on div "Email" at bounding box center [355, 111] width 142 height 22
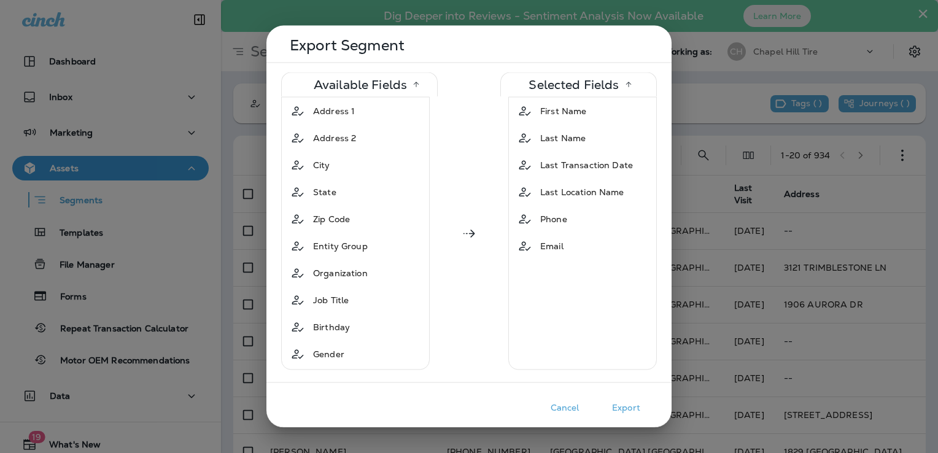
click at [626, 404] on button "Export" at bounding box center [625, 407] width 61 height 19
